Goal: Task Accomplishment & Management: Manage account settings

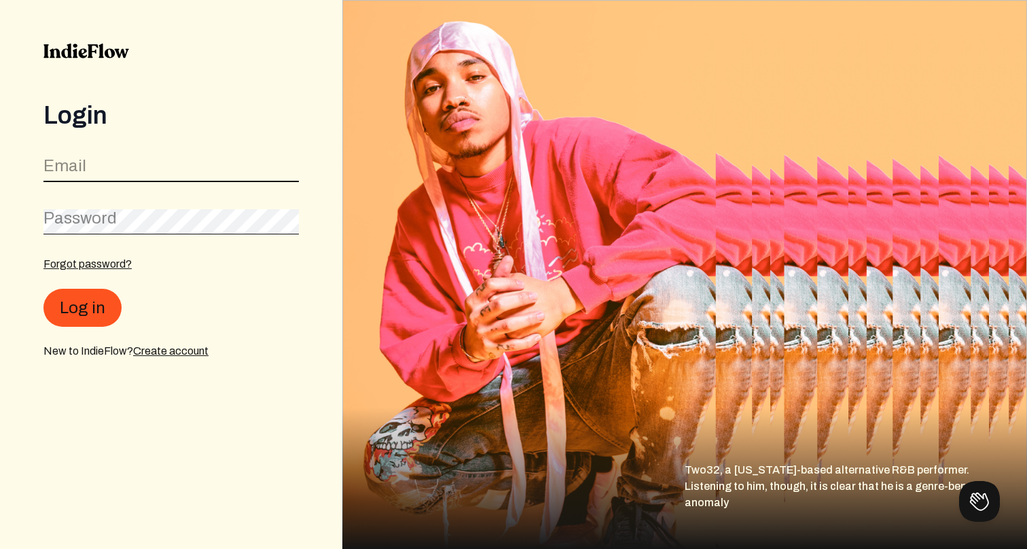
type input "[EMAIL_ADDRESS][DOMAIN_NAME]"
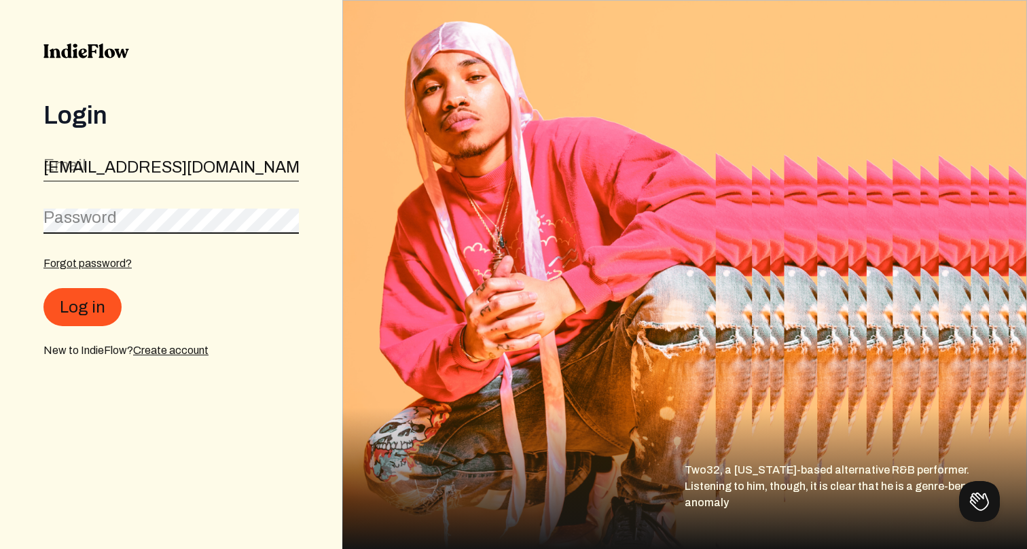
click at [81, 308] on button "Log in" at bounding box center [82, 307] width 78 height 38
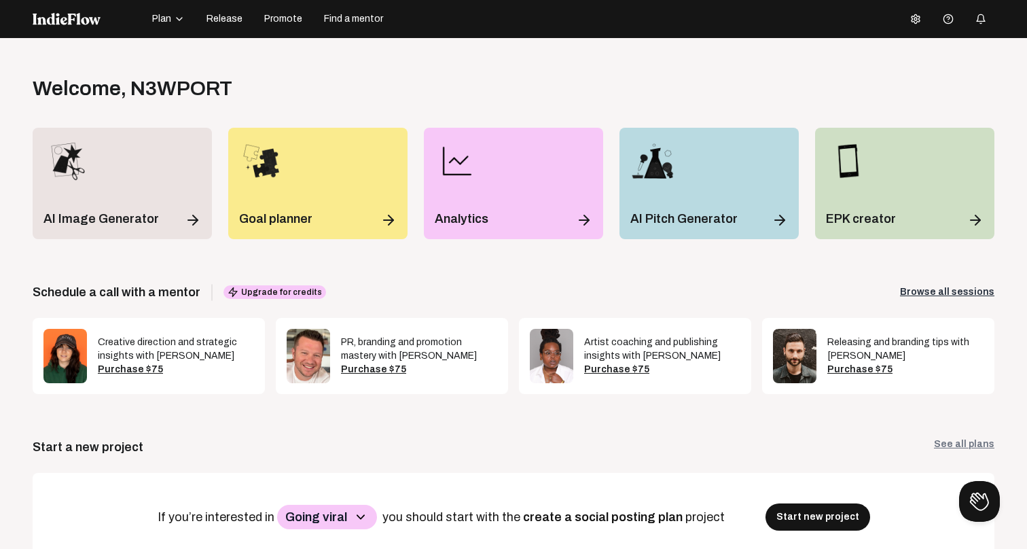
click at [920, 19] on icon at bounding box center [915, 19] width 11 height 11
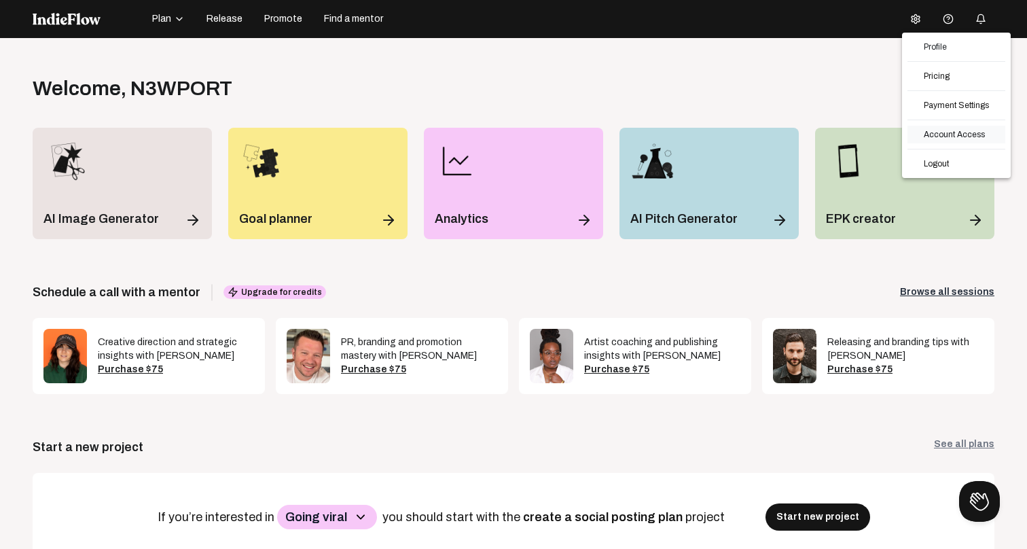
click at [962, 138] on link "Account Access" at bounding box center [957, 135] width 98 height 18
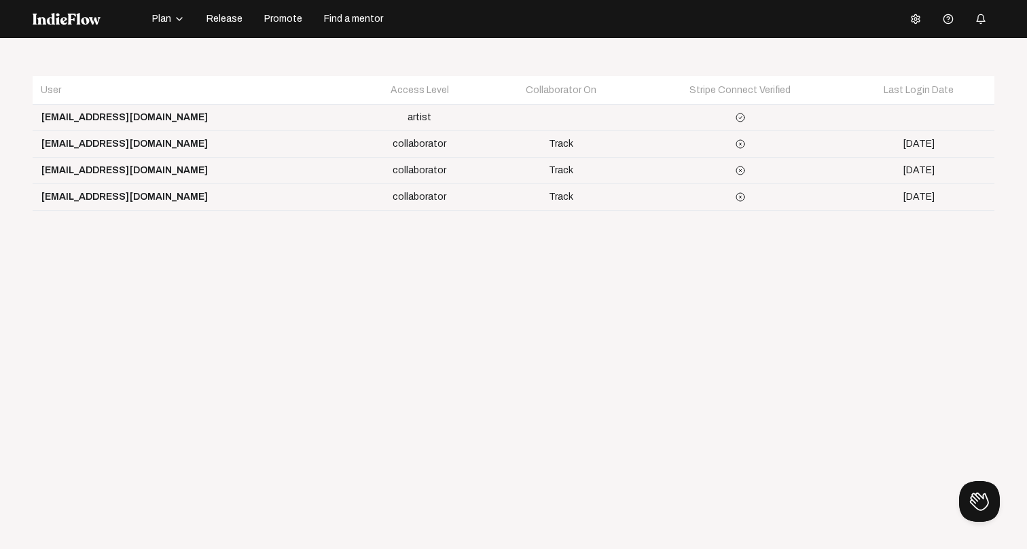
click at [135, 109] on td "[EMAIL_ADDRESS][DOMAIN_NAME]" at bounding box center [193, 118] width 321 height 26
click at [918, 18] on icon at bounding box center [915, 19] width 11 height 11
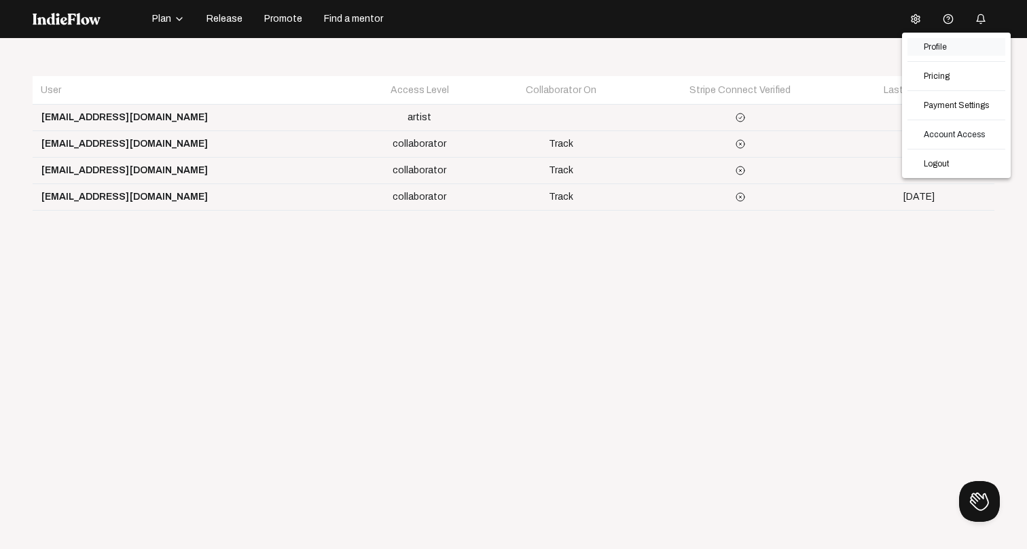
click at [959, 48] on link "Profile" at bounding box center [957, 47] width 98 height 18
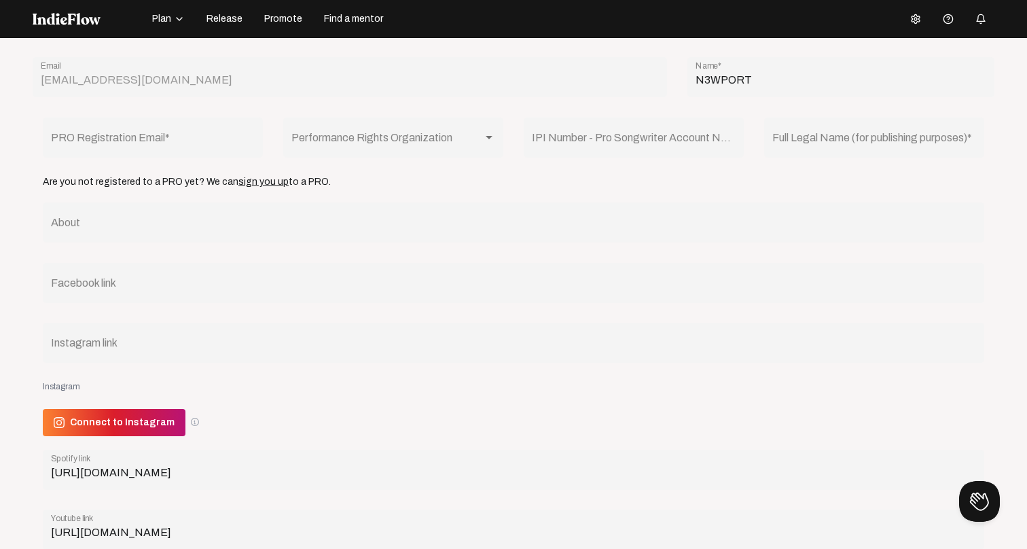
click at [58, 22] on img at bounding box center [67, 19] width 68 height 12
